Goal: Information Seeking & Learning: Learn about a topic

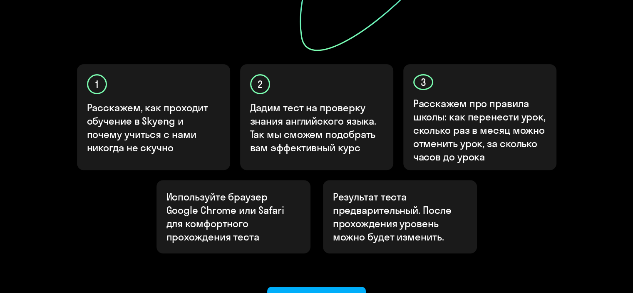
scroll to position [308, 0]
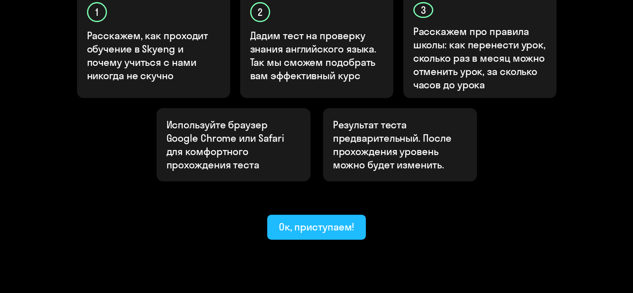
click at [335, 220] on div "Ок, приступаем!" at bounding box center [317, 226] width 76 height 13
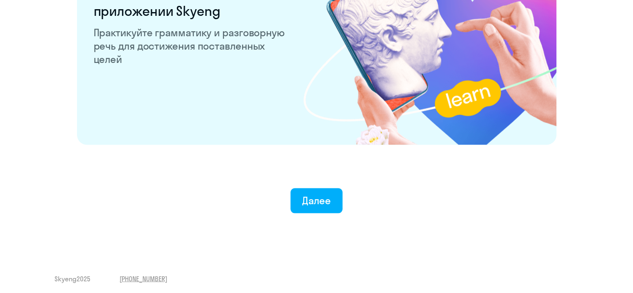
scroll to position [1637, 0]
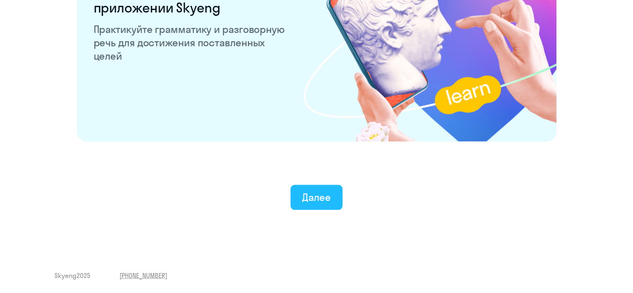
click at [325, 197] on div "Далее" at bounding box center [316, 196] width 29 height 13
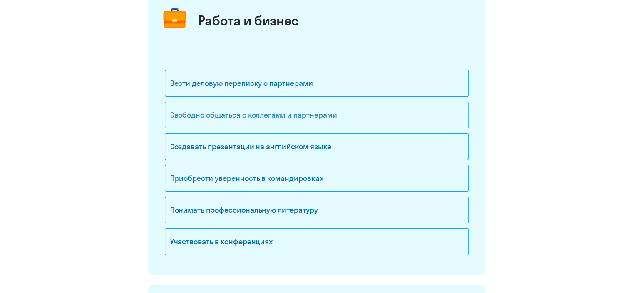
scroll to position [125, 0]
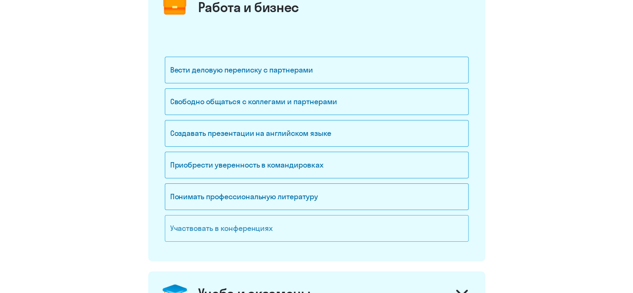
click at [269, 228] on div "Участвовать в конференциях" at bounding box center [317, 228] width 304 height 27
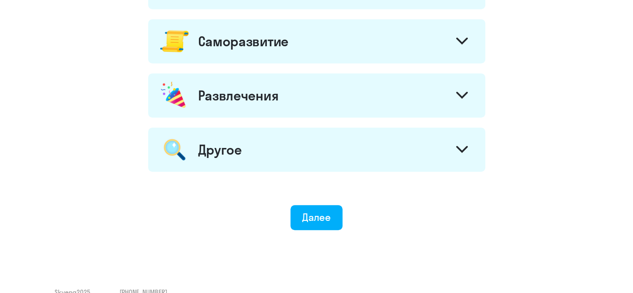
scroll to position [500, 0]
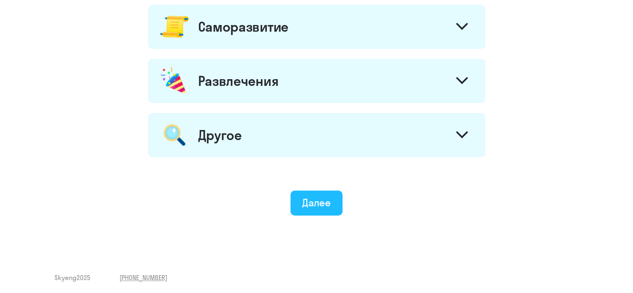
click at [321, 204] on div "Далее" at bounding box center [316, 202] width 29 height 13
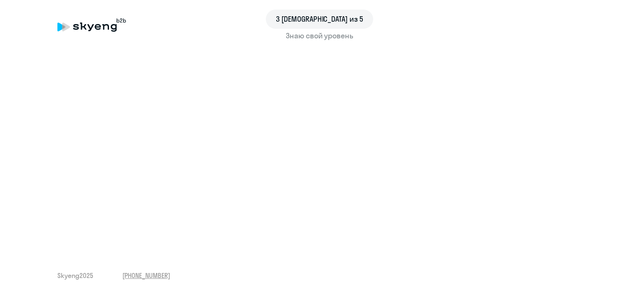
click at [260, 254] on div "3 шаг из 5 Знаю свой уровень Skyeng 2025 [PHONE_NUMBER]" at bounding box center [319, 146] width 639 height 293
